Goal: Transaction & Acquisition: Book appointment/travel/reservation

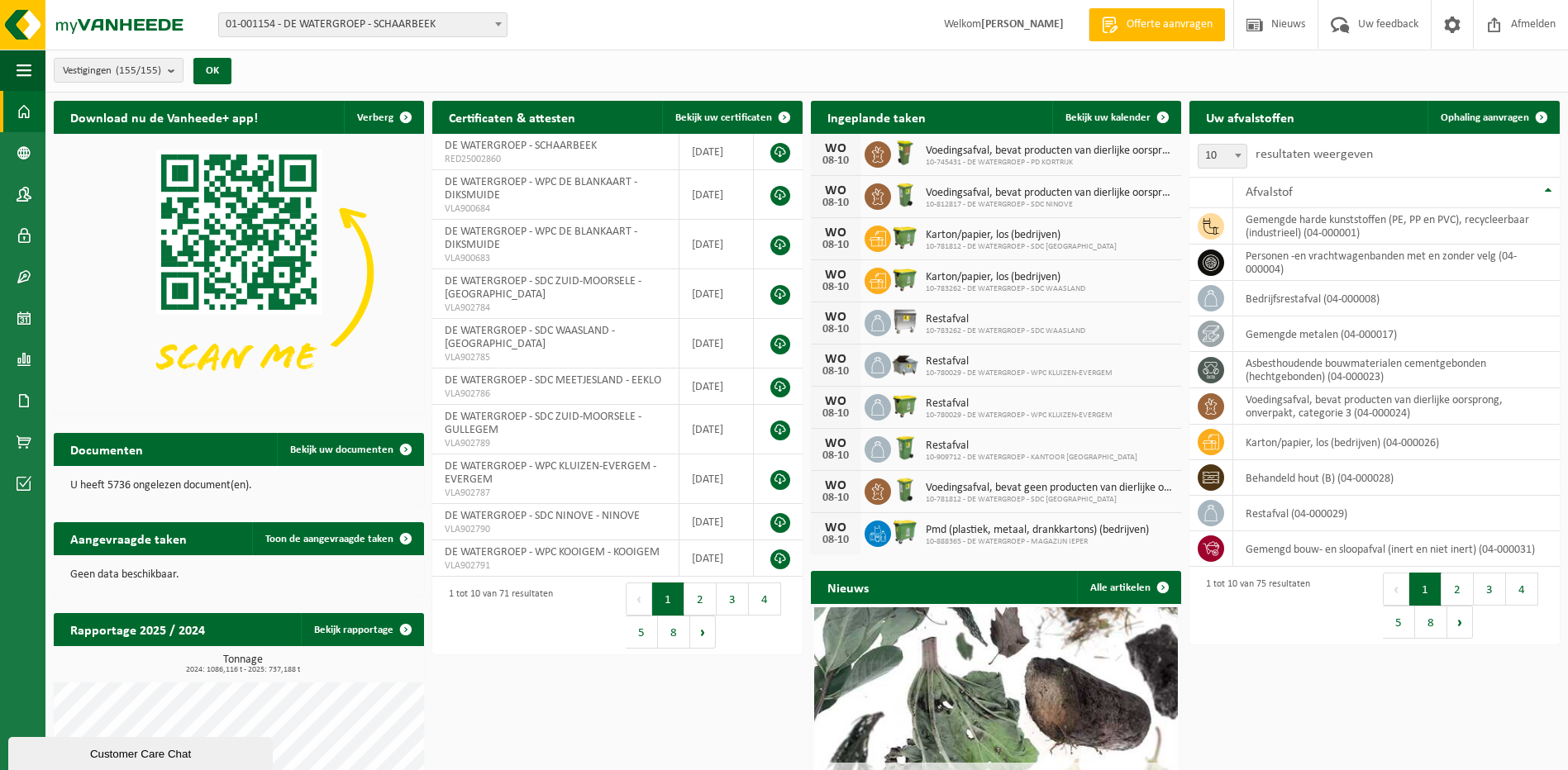
click at [498, 20] on span at bounding box center [498, 24] width 17 height 21
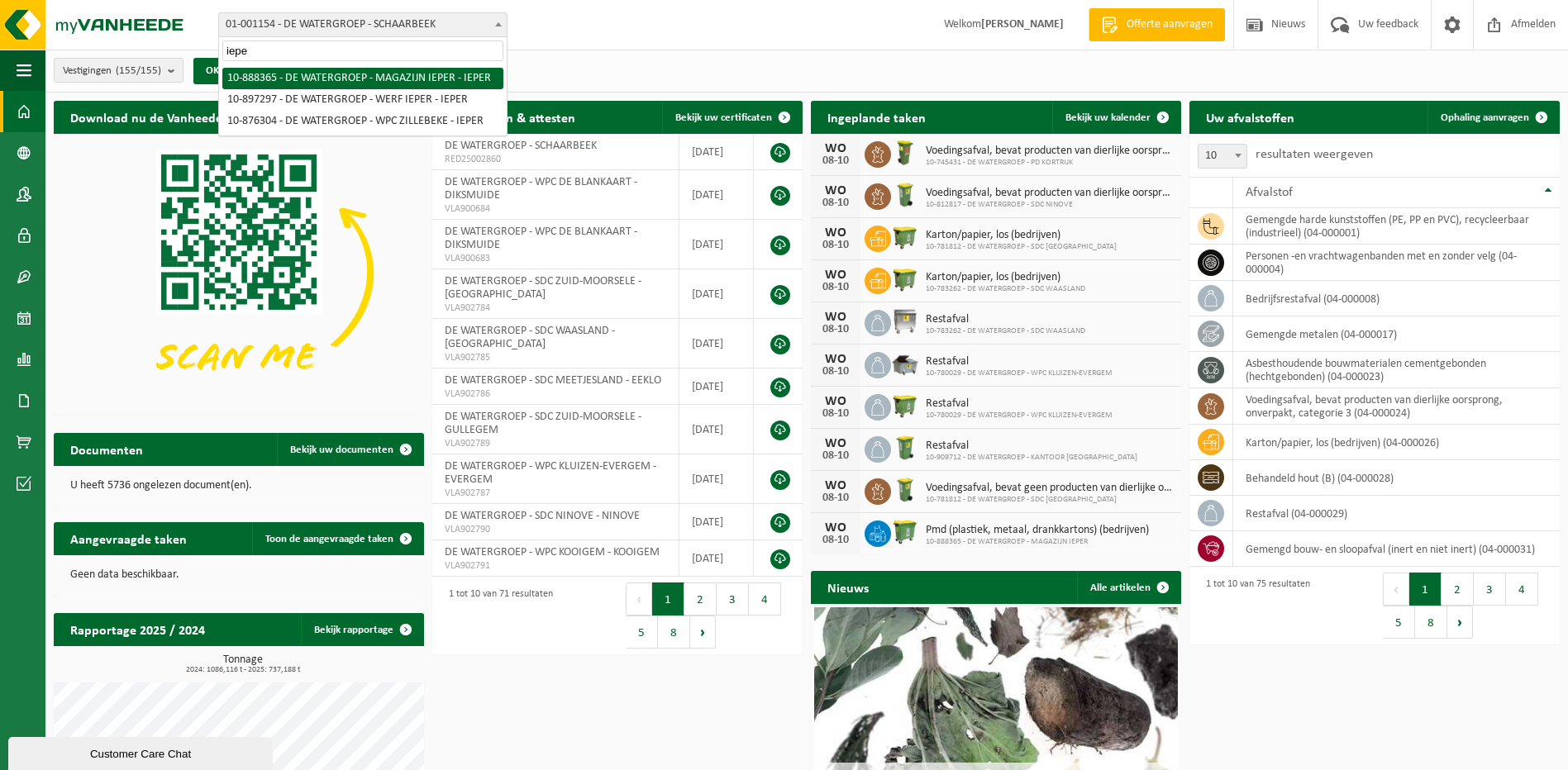
type input "iepe"
select select "113473"
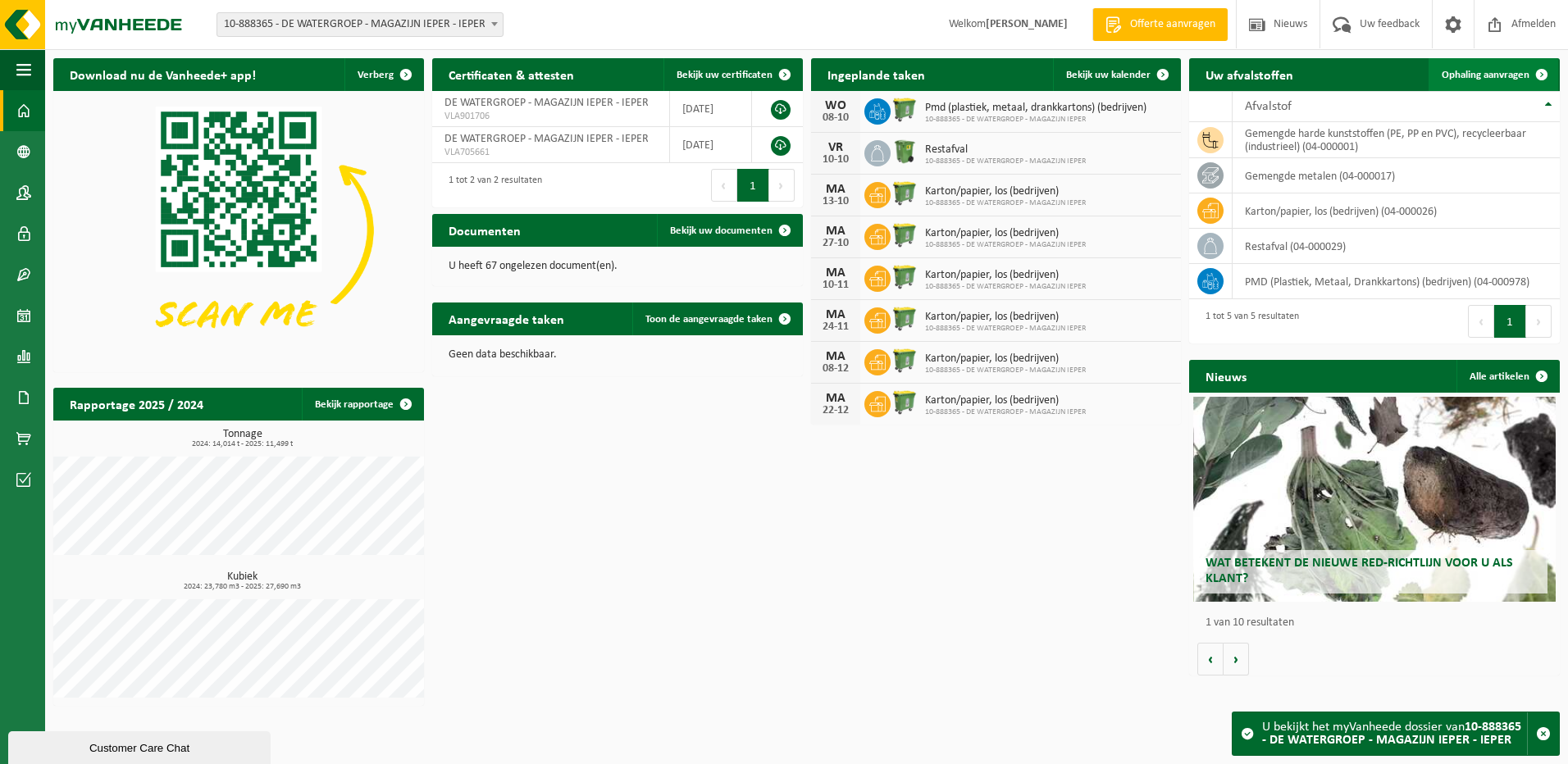
click at [1463, 70] on span "Ophaling aanvragen" at bounding box center [1485, 75] width 88 height 11
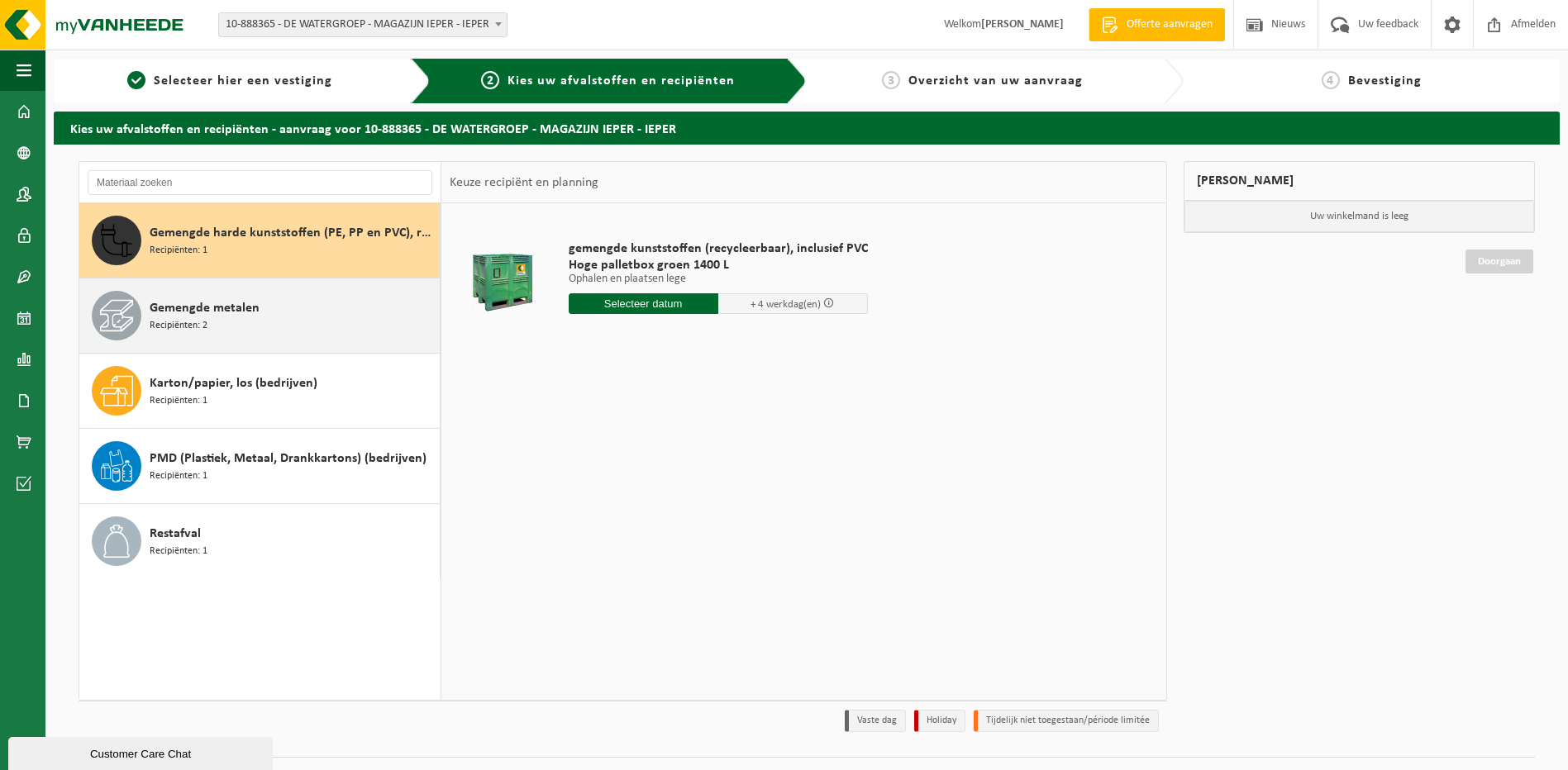
click at [273, 327] on div "Gemengde metalen Recipiënten: 2" at bounding box center [293, 316] width 286 height 50
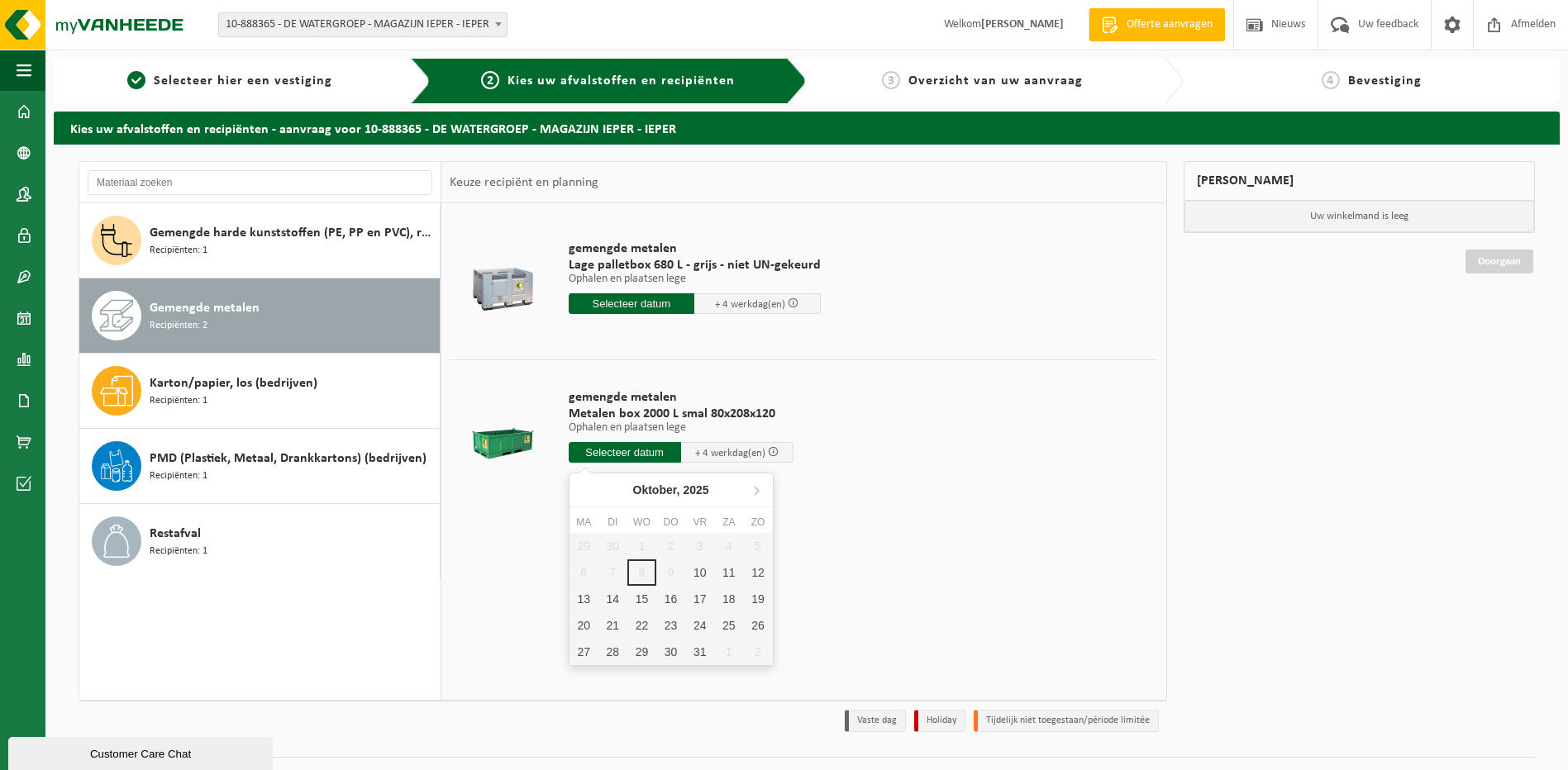
click at [620, 455] on input "text" at bounding box center [624, 453] width 113 height 20
click at [701, 575] on div "10" at bounding box center [700, 572] width 29 height 26
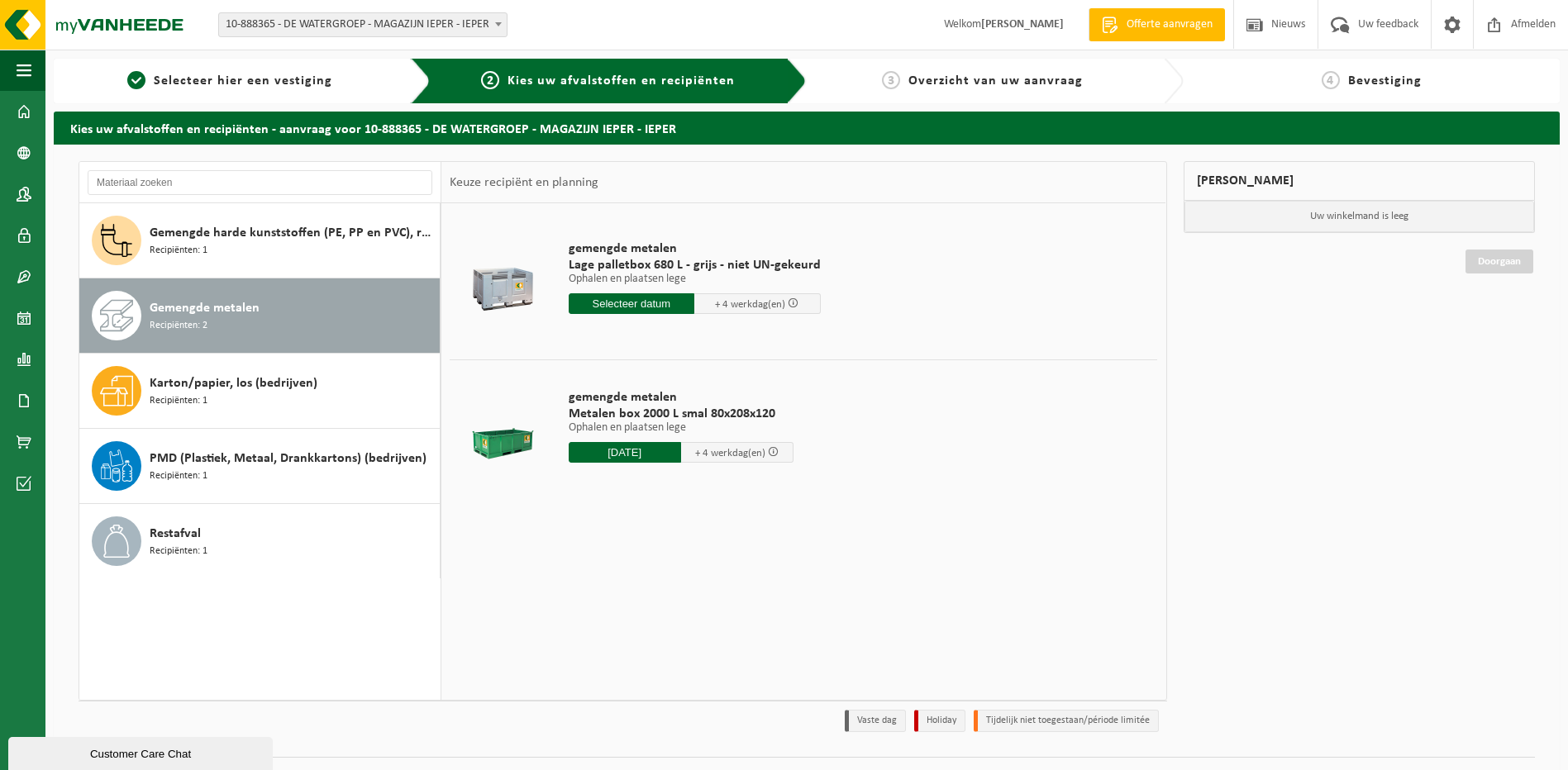
type input "Van 2025-10-10"
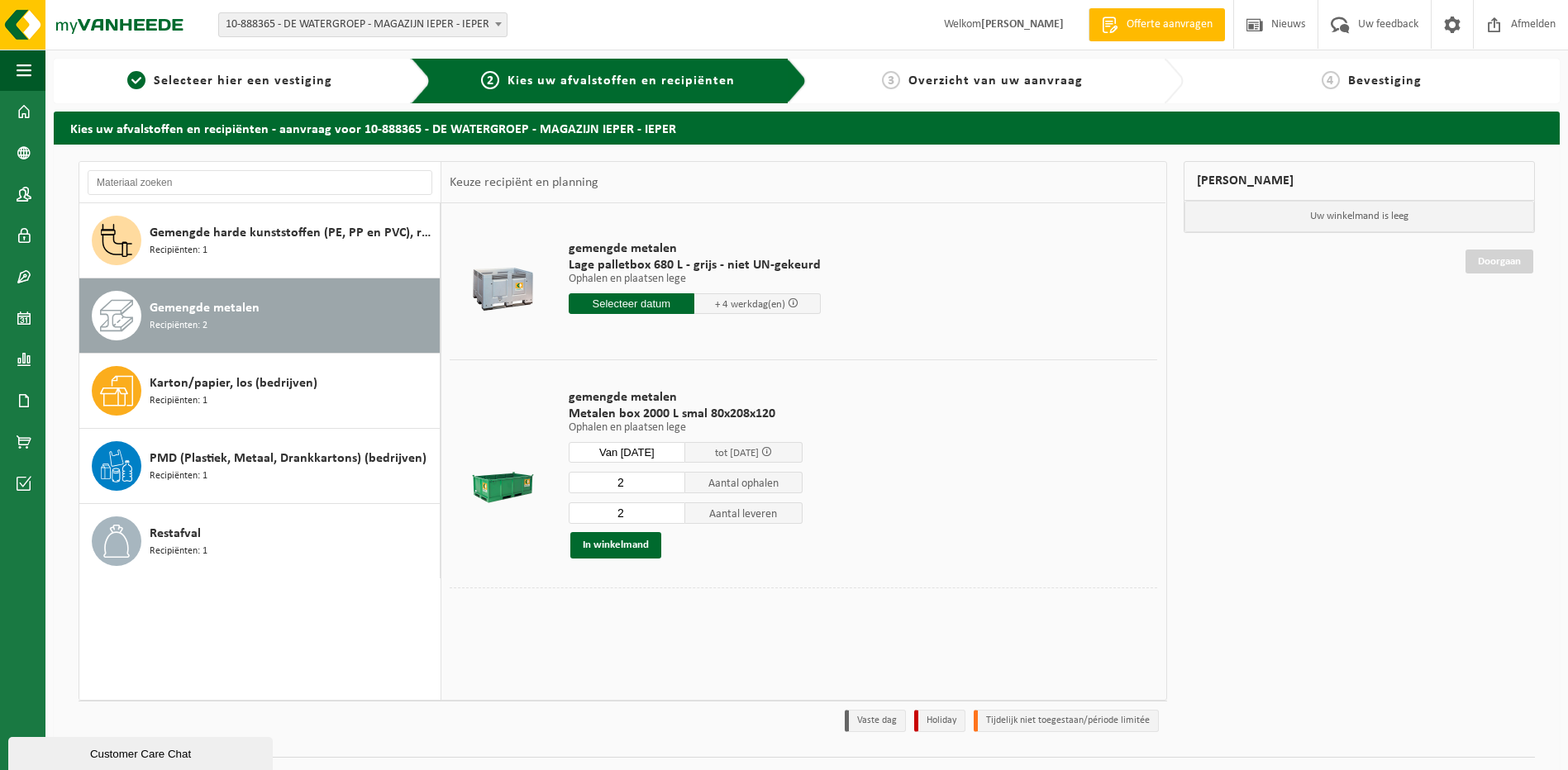
click at [627, 484] on input "2" at bounding box center [627, 482] width 118 height 21
drag, startPoint x: 631, startPoint y: 481, endPoint x: 591, endPoint y: 481, distance: 40.0
click at [591, 481] on input "2" at bounding box center [627, 482] width 118 height 21
type input "1"
click at [628, 510] on input "2" at bounding box center [627, 513] width 118 height 21
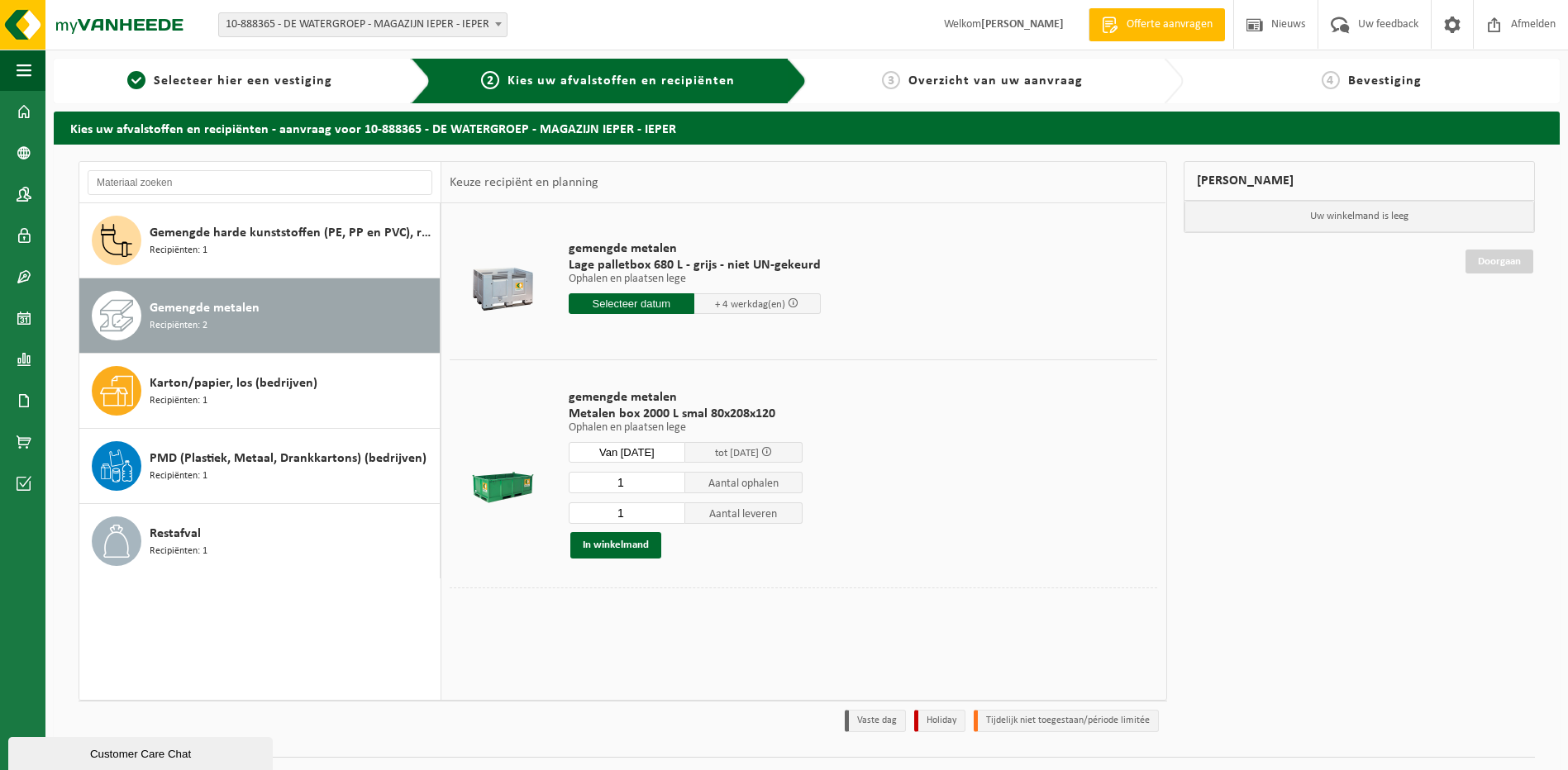
type input "1"
click at [673, 518] on input "1" at bounding box center [627, 513] width 118 height 21
click at [630, 554] on button "In winkelmand" at bounding box center [615, 545] width 91 height 26
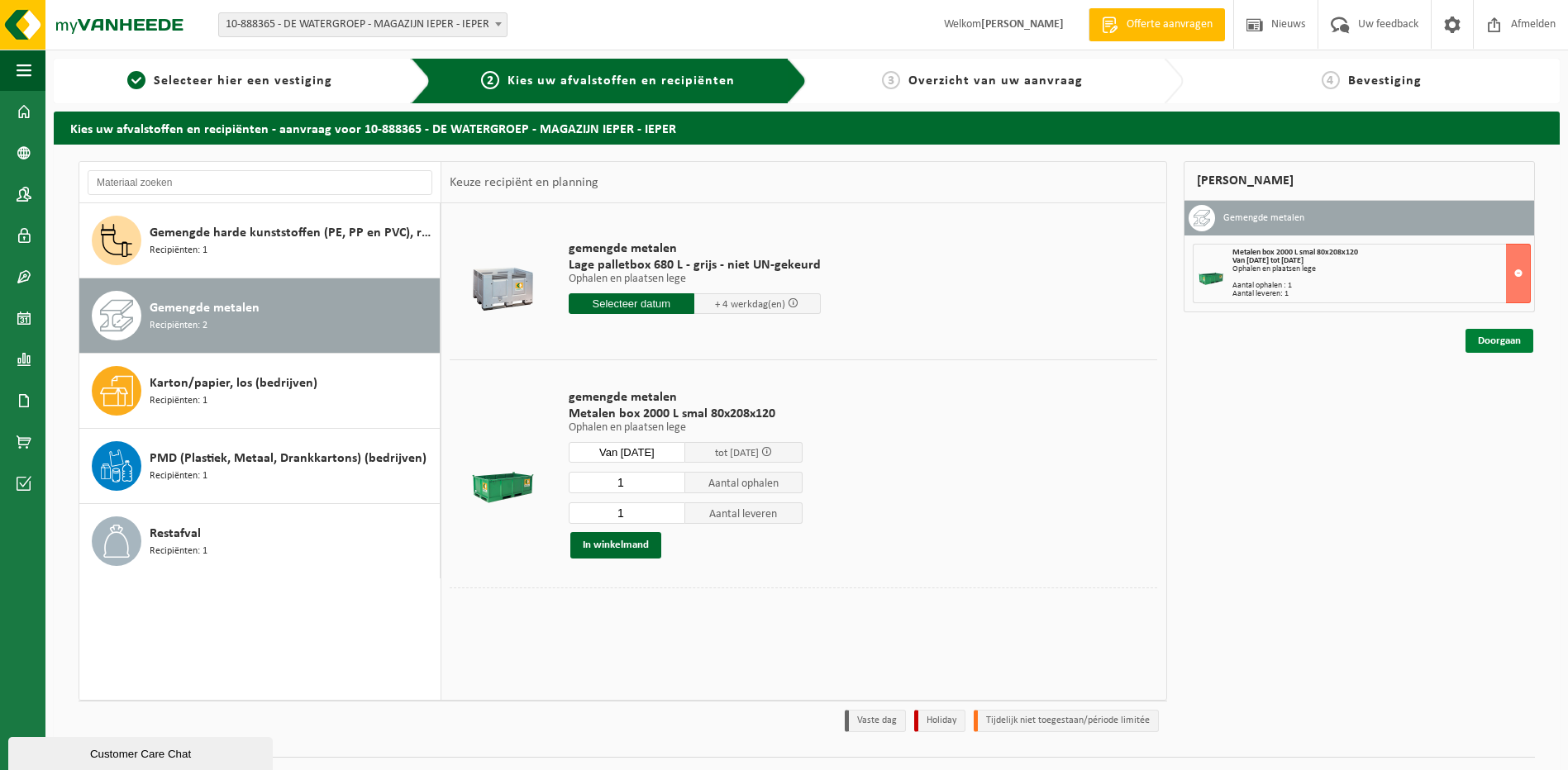
click at [1498, 343] on link "Doorgaan" at bounding box center [1499, 341] width 68 height 24
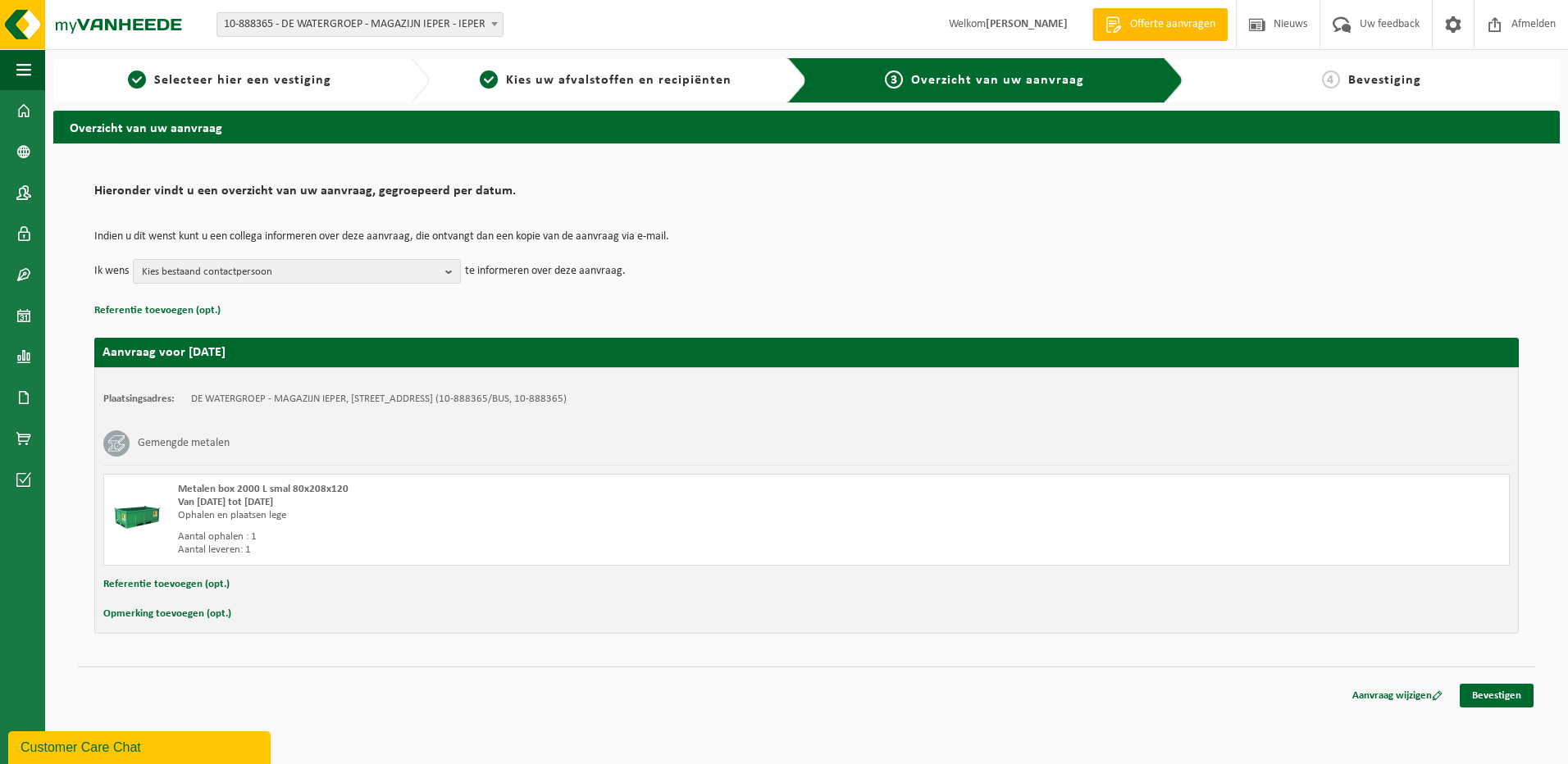
click at [192, 618] on button "Opmerking toevoegen (opt.)" at bounding box center [167, 614] width 128 height 21
click at [251, 621] on input "text" at bounding box center [839, 615] width 1309 height 24
click at [403, 615] on input "is het mogelijk om de ijzeren bakken in de lengte naast elkaar te zetten aub /-…" at bounding box center [839, 615] width 1309 height 24
click at [559, 616] on input "is het mogelijk om de ijzeren bakken in de lengte naast elkaar te zetten aub /-…" at bounding box center [839, 615] width 1309 height 24
click at [959, 615] on input "is het mogelijk om de ijzeren bakken in de lengte naast elkaar te zetten aub /-…" at bounding box center [839, 615] width 1309 height 24
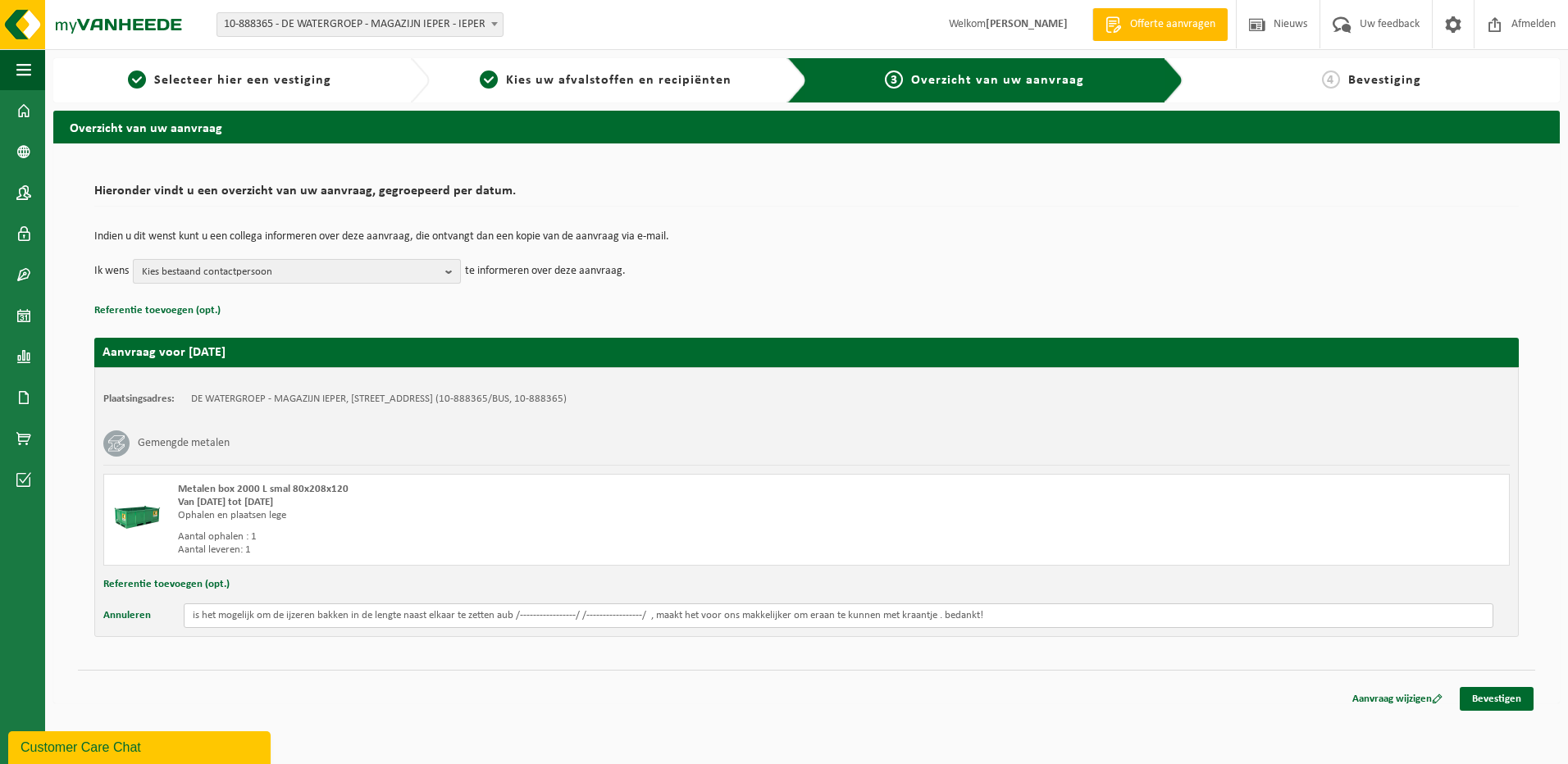
type input "is het mogelijk om de ijzeren bakken in de lengte naast elkaar te zetten aub /-…"
click at [447, 267] on b "button" at bounding box center [452, 271] width 15 height 23
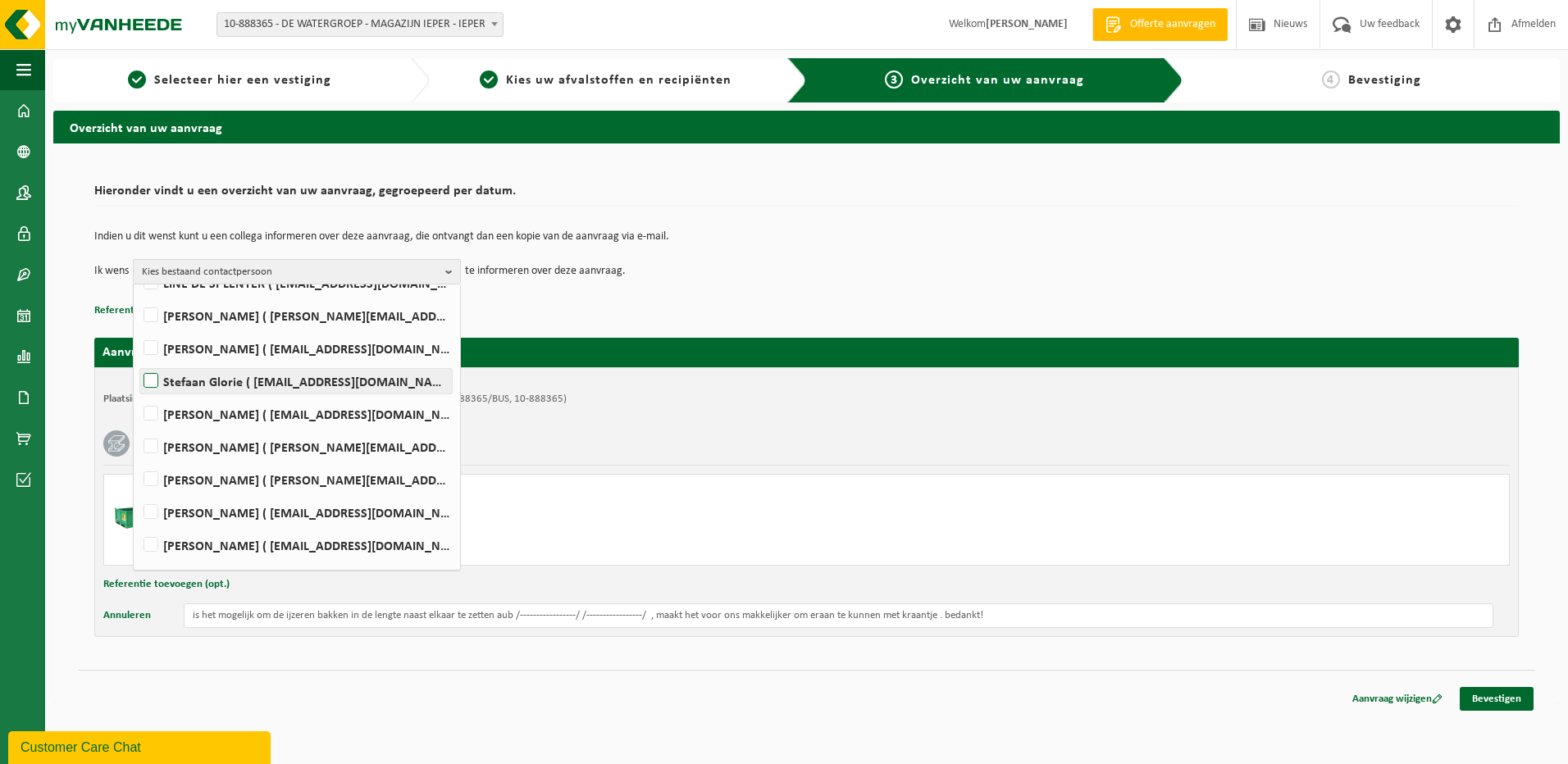
scroll to position [246, 0]
click at [149, 379] on label "Stefaan Glorie ( stefaan.glorie@dewatergroep.be )" at bounding box center [295, 379] width 311 height 24
click at [138, 358] on input "Stefaan Glorie ( stefaan.glorie@dewatergroep.be )" at bounding box center [137, 358] width 1 height 1
checkbox input "true"
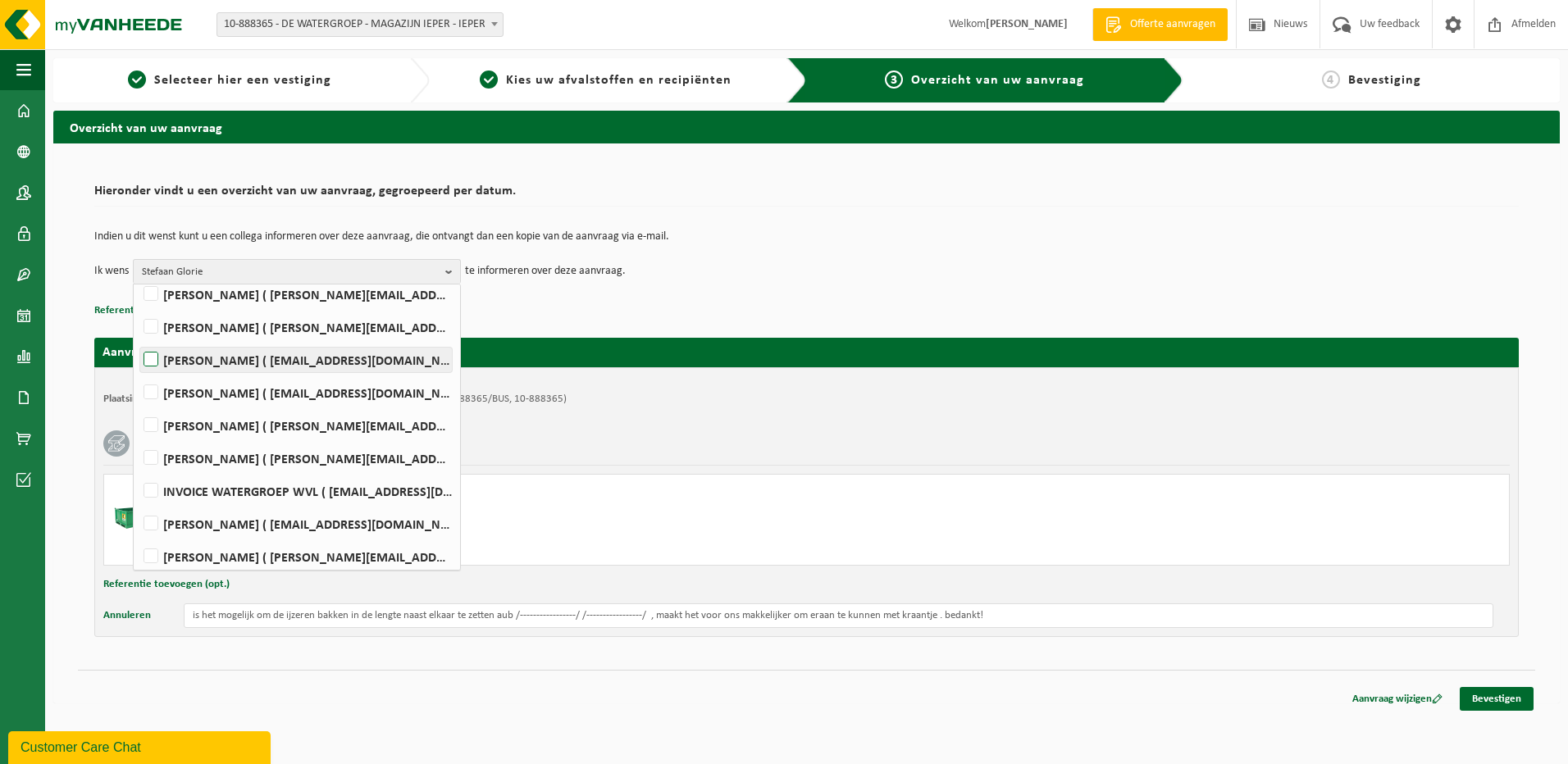
scroll to position [403, 0]
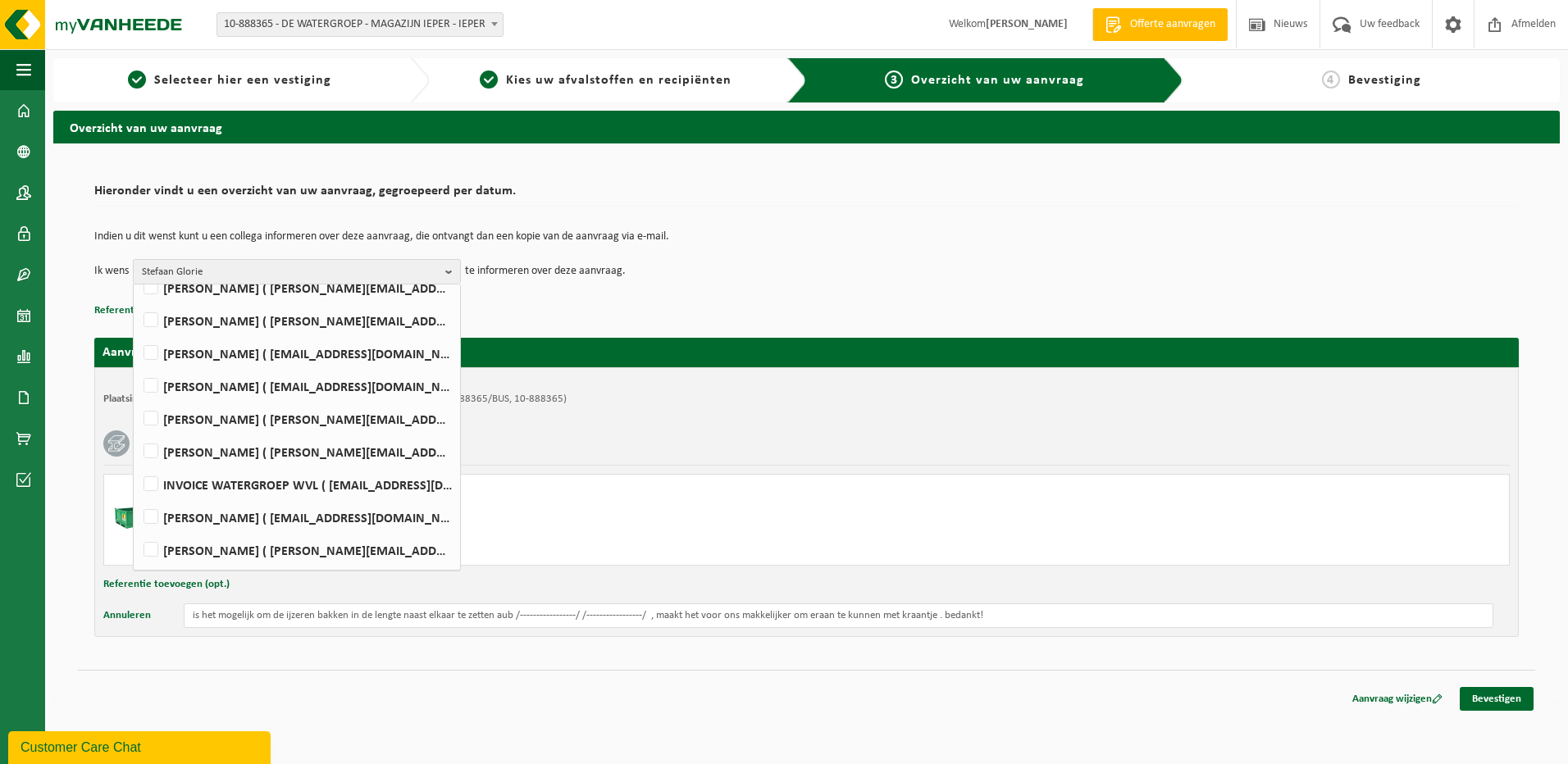
click at [820, 279] on td "Ik wens Stefaan Glorie Alles selecteren Alles deselecteren onthaal bxl ( onthaa…" at bounding box center [806, 271] width 1424 height 24
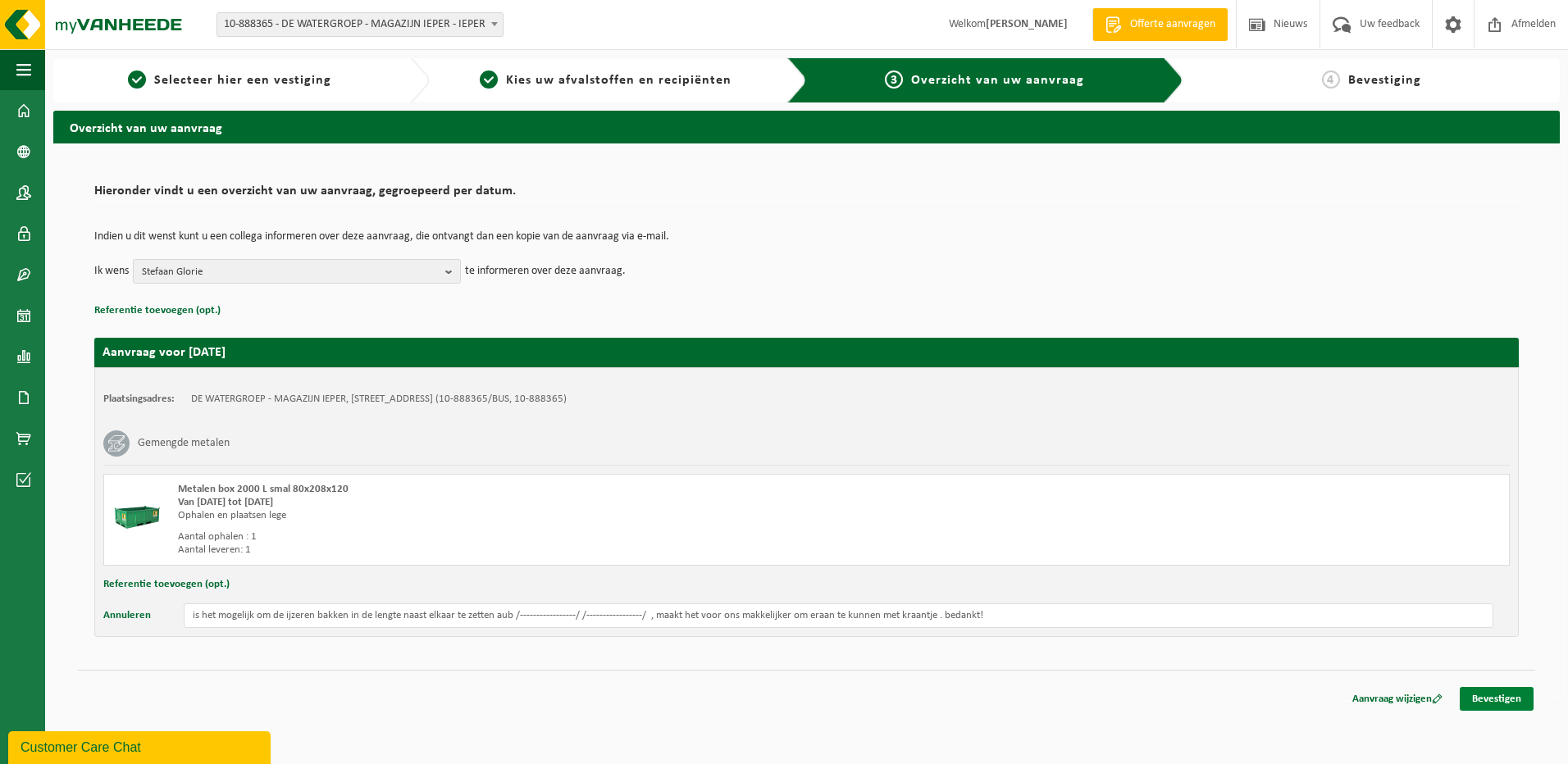
click at [1489, 700] on link "Bevestigen" at bounding box center [1497, 699] width 74 height 24
